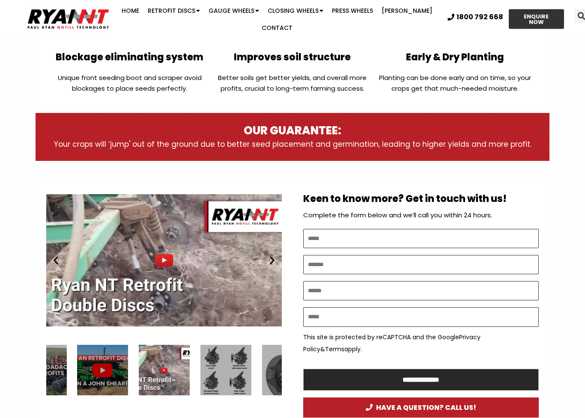
scroll to position [353, 0]
click at [63, 234] on div "Play" at bounding box center [163, 261] width 235 height 148
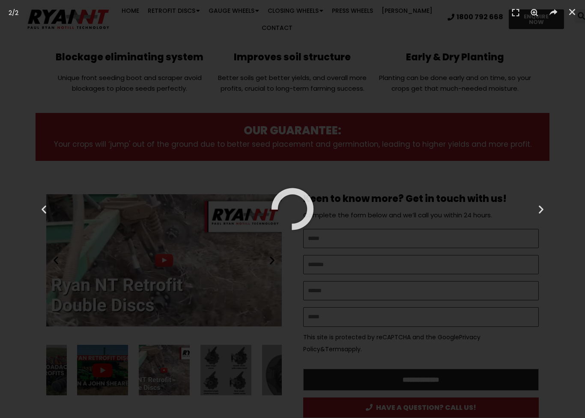
click at [46, 202] on div "Previous" at bounding box center [44, 209] width 88 height 418
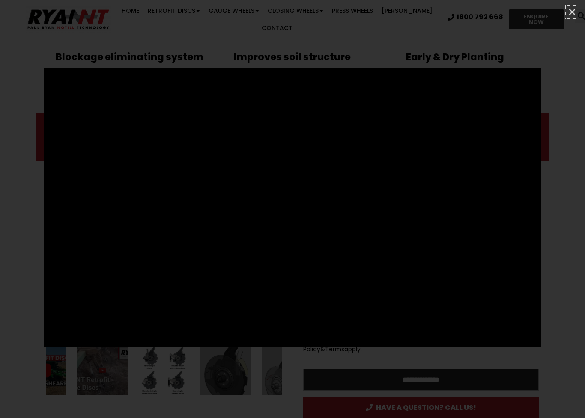
click at [571, 11] on icon "Close (Esc)" at bounding box center [572, 12] width 9 height 9
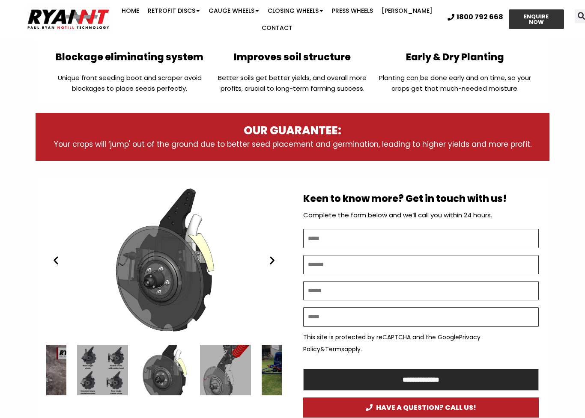
click at [57, 255] on icon "Previous slide" at bounding box center [56, 260] width 11 height 11
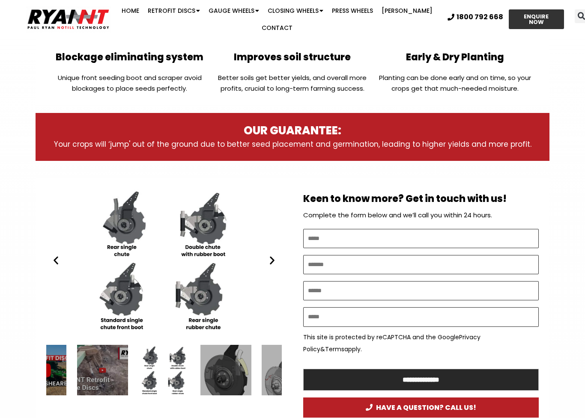
click at [58, 255] on icon "Previous slide" at bounding box center [56, 260] width 11 height 11
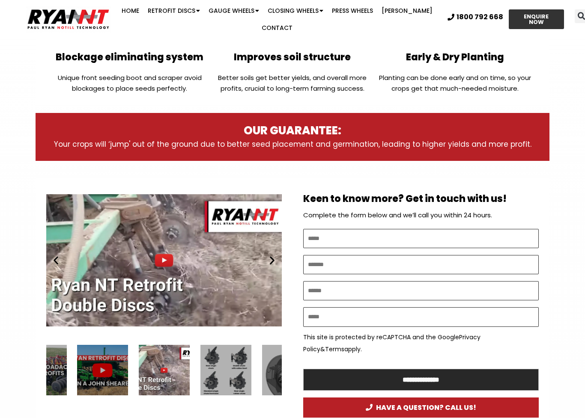
click at [56, 255] on icon "Previous slide" at bounding box center [56, 260] width 11 height 11
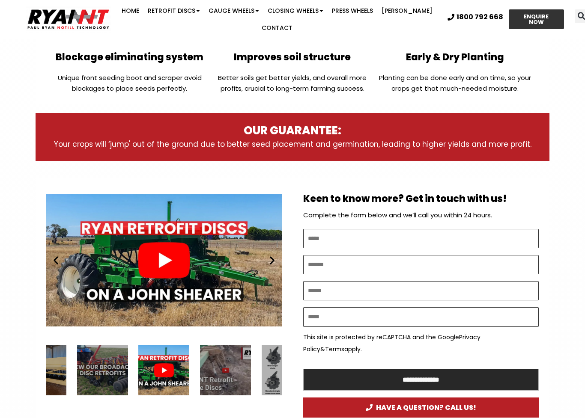
click at [160, 236] on div "Play" at bounding box center [163, 261] width 235 height 148
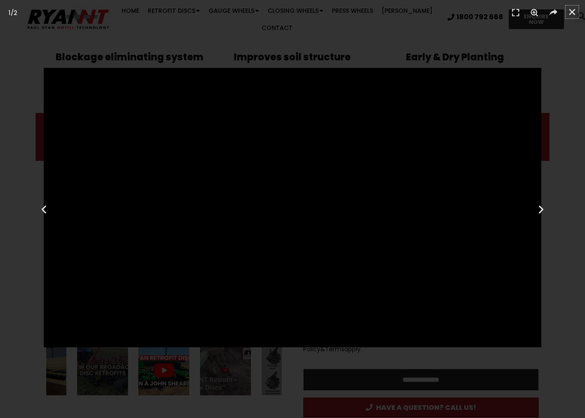
click at [570, 13] on icon "Close (Esc)" at bounding box center [572, 12] width 9 height 9
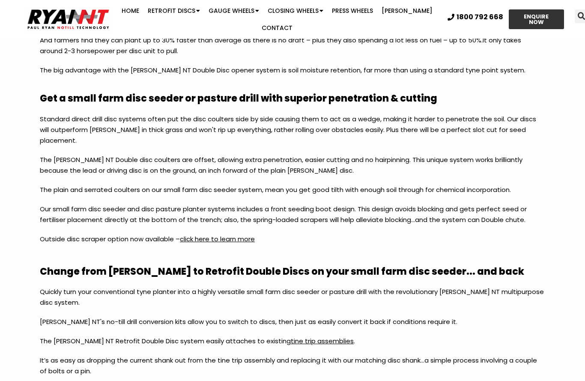
scroll to position [976, 0]
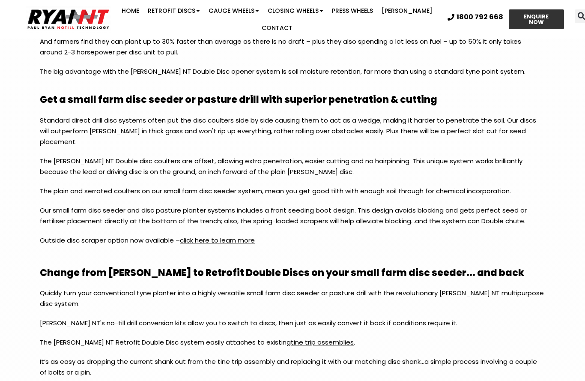
click at [241, 235] on link "click here to learn more" at bounding box center [217, 239] width 75 height 9
